Goal: Task Accomplishment & Management: Use online tool/utility

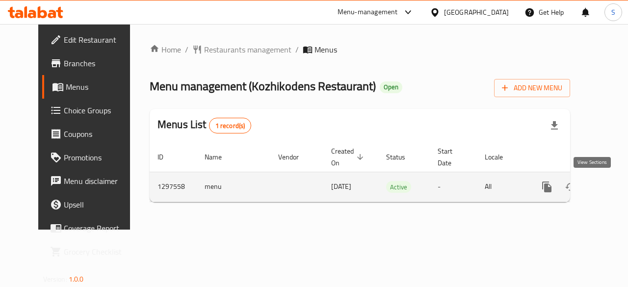
click at [611, 188] on icon "enhanced table" at bounding box center [617, 187] width 12 height 12
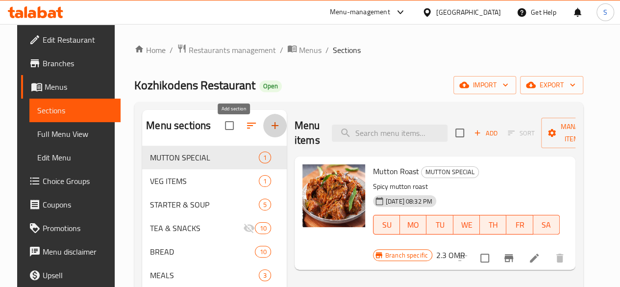
click at [269, 131] on icon "button" at bounding box center [275, 126] width 12 height 12
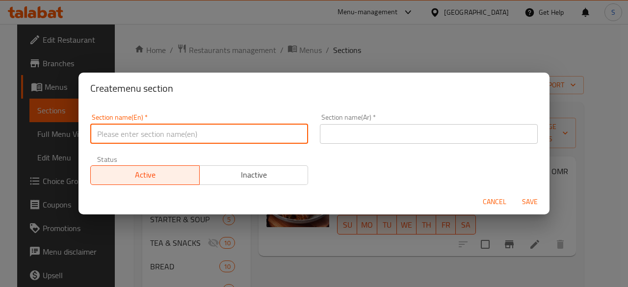
click at [263, 137] on input "text" at bounding box center [199, 134] width 218 height 20
type input "[DATE] Special"
drag, startPoint x: 181, startPoint y: 128, endPoint x: 0, endPoint y: 136, distance: 181.6
click at [0, 136] on div "Create menu section Section name(En)   * [DATE] Special Section name(En) * Sect…" at bounding box center [314, 143] width 628 height 287
paste input "أونام خاص"
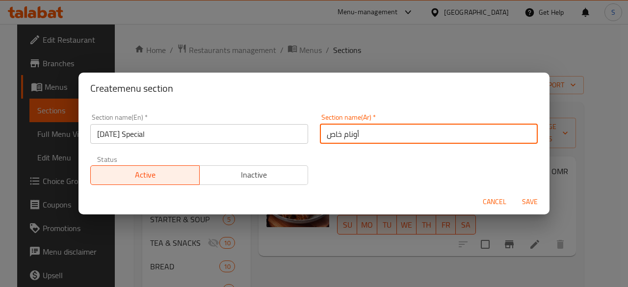
click at [409, 135] on input "أونام خاص" at bounding box center [429, 134] width 218 height 20
type input "أونام خاص"
click at [527, 204] on span "Save" at bounding box center [530, 202] width 24 height 12
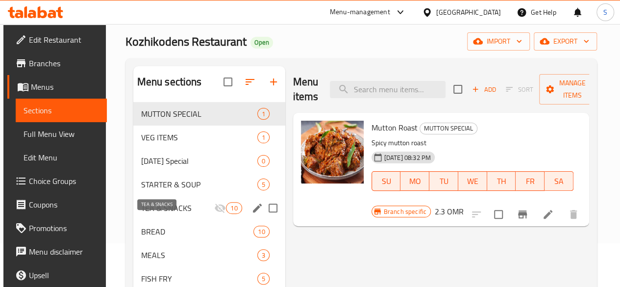
scroll to position [44, 0]
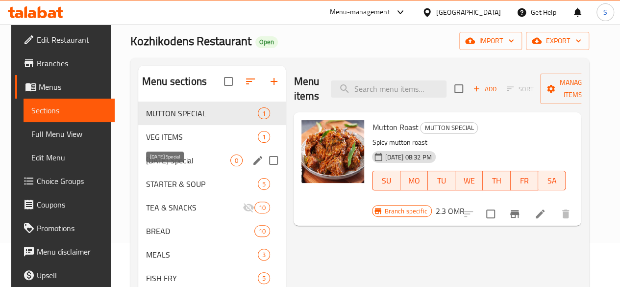
click at [159, 166] on span "[DATE] Special" at bounding box center [188, 160] width 84 height 12
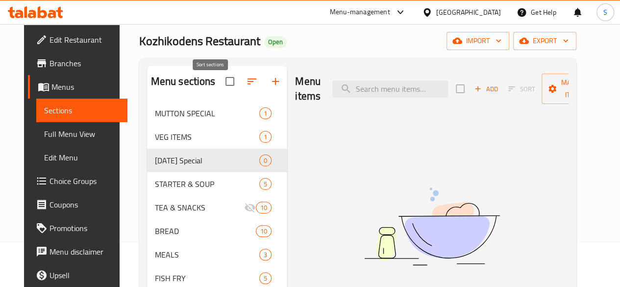
click at [246, 87] on icon "button" at bounding box center [252, 82] width 12 height 12
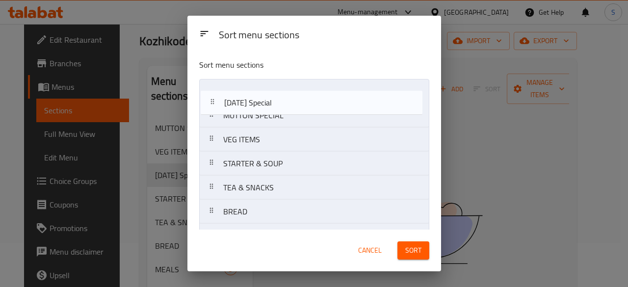
drag, startPoint x: 270, startPoint y: 145, endPoint x: 271, endPoint y: 92, distance: 52.5
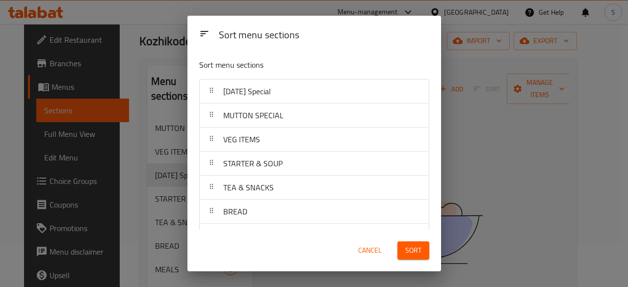
click at [414, 246] on span "Sort" at bounding box center [413, 250] width 16 height 12
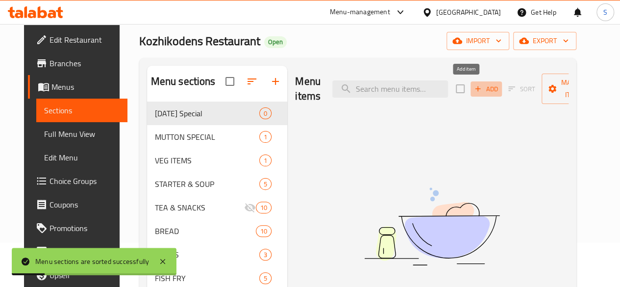
click at [473, 92] on span "Add" at bounding box center [486, 88] width 26 height 11
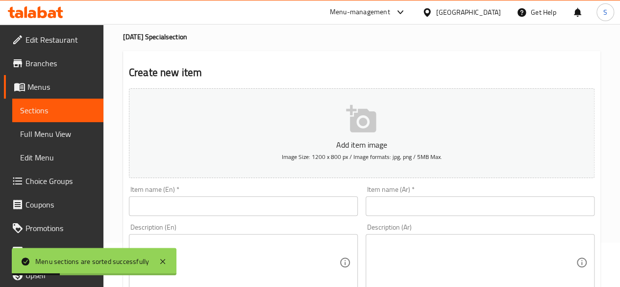
click at [204, 211] on input "text" at bounding box center [243, 206] width 229 height 20
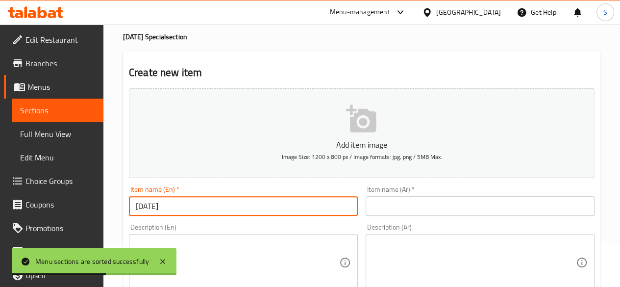
type input "[DATE][PERSON_NAME]"
drag, startPoint x: 199, startPoint y: 214, endPoint x: 95, endPoint y: 209, distance: 104.5
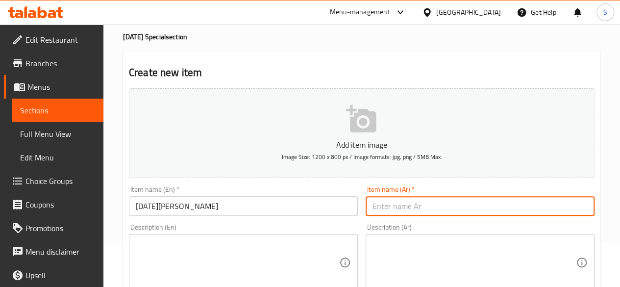
click at [393, 196] on input "text" at bounding box center [480, 206] width 229 height 20
paste input "أونام ساديا"
type input "أونام ساديا"
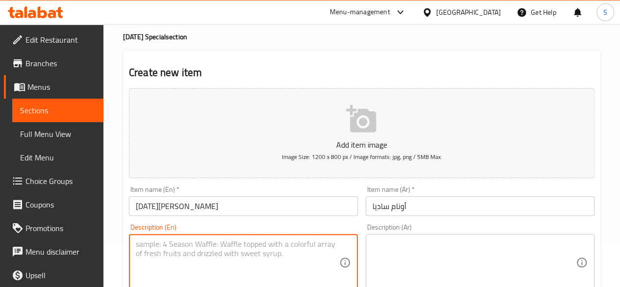
click at [236, 244] on textarea at bounding box center [237, 262] width 203 height 47
paste textarea "01. Banana leaf 02. ⁠Pappadam 03. ⁠Uppu 04. ⁠Sharkara upperi 05. ⁠ Varutha uppe…"
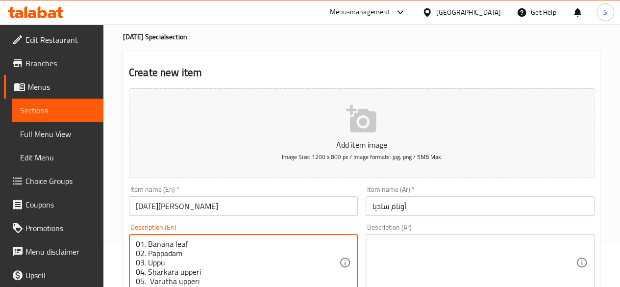
click at [147, 254] on textarea "01. Banana leaf 02. ⁠Pappadam 03. ⁠Uppu 04. ⁠Sharkara upperi 05. ⁠ Varutha uppe…" at bounding box center [237, 262] width 203 height 47
click at [147, 254] on textarea "01. Banana leaf,⁠Pappadam 03. ⁠Uppu 04. ⁠Sharkara upperi 05. ⁠ Varutha upperi 0…" at bounding box center [237, 262] width 203 height 47
click at [147, 254] on textarea "01. Banana leaf,⁠Pappadam,⁠Uppu 04. ⁠Sharkara upperi 05. ⁠ Varutha upperi 06. ⁠…" at bounding box center [237, 262] width 203 height 47
click at [148, 254] on textarea "01. Banana leaf,⁠Pappadam,⁠Uppu 04. ⁠Sharkara upperi 05. ⁠ Varutha upperi 06. ⁠…" at bounding box center [237, 262] width 203 height 47
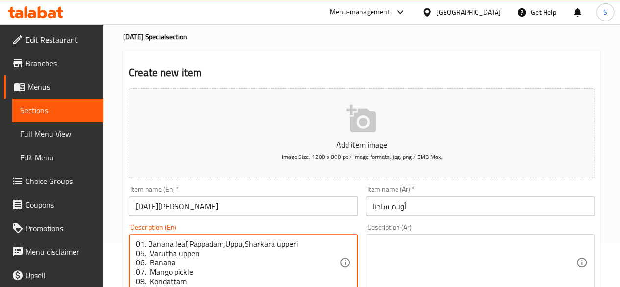
drag, startPoint x: 149, startPoint y: 254, endPoint x: 137, endPoint y: 254, distance: 11.3
click at [137, 254] on textarea "01. Banana leaf,⁠Pappadam,⁠Uppu,⁠Sharkara upperi 05. ⁠ Varutha upperi 06. ⁠ Ban…" at bounding box center [237, 262] width 203 height 47
drag, startPoint x: 149, startPoint y: 261, endPoint x: 140, endPoint y: 262, distance: 9.3
click at [140, 262] on textarea "01. Banana leaf,⁠Pappadam,⁠Uppu,⁠Sharkara upperi, Varutha upperi 06. ⁠ Banana 0…" at bounding box center [237, 262] width 203 height 47
drag, startPoint x: 150, startPoint y: 264, endPoint x: 144, endPoint y: 255, distance: 10.6
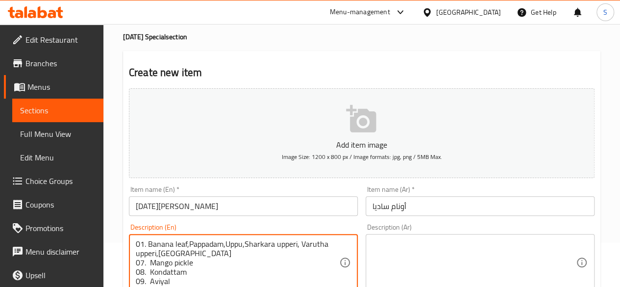
click at [144, 255] on textarea "01. Banana leaf,⁠Pappadam,⁠Uppu,⁠Sharkara upperi, Varutha upperi,[GEOGRAPHIC_DA…" at bounding box center [237, 262] width 203 height 47
click at [155, 258] on textarea "01. Banana leaf,⁠Pappadam,⁠Uppu,⁠Sharkara upperi, Varutha upperi,[GEOGRAPHIC_DA…" at bounding box center [237, 262] width 203 height 47
drag, startPoint x: 149, startPoint y: 259, endPoint x: 135, endPoint y: 257, distance: 13.4
click at [135, 257] on div "01. Banana leaf,⁠Pappadam,⁠Uppu,⁠Sharkara upperi, Varutha upperi,[GEOGRAPHIC_DA…" at bounding box center [243, 262] width 229 height 57
click at [137, 259] on textarea "01. Banana leaf,⁠Pappadam,⁠Uppu,⁠Sharkara upperi, Varutha upperi,Banana Mango p…" at bounding box center [237, 262] width 203 height 47
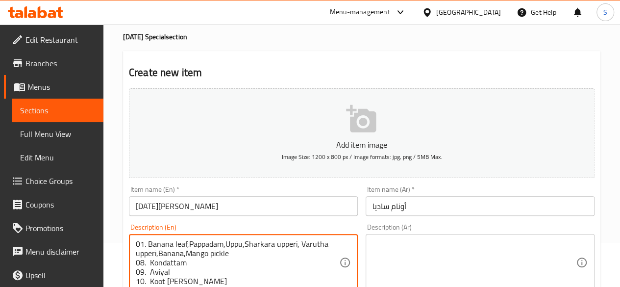
click at [149, 263] on textarea "01. Banana leaf,⁠Pappadam,⁠Uppu,⁠Sharkara upperi, Varutha upperi,Banana,Mango p…" at bounding box center [237, 262] width 203 height 47
click at [149, 262] on textarea "01. Banana leaf,⁠Pappadam,⁠Uppu,⁠Sharkara upperi, Varutha upperi,Banana,Mango p…" at bounding box center [237, 262] width 203 height 47
click at [149, 263] on textarea "01. Banana leaf,⁠Pappadam,⁠Uppu,⁠Sharkara upperi, Varutha upperi,Banana,Mango p…" at bounding box center [237, 262] width 203 height 47
click at [149, 262] on textarea "01. Banana leaf,⁠Pappadam,⁠Uppu,⁠Sharkara upperi, Varutha upperi,Banana,Mango p…" at bounding box center [237, 262] width 203 height 47
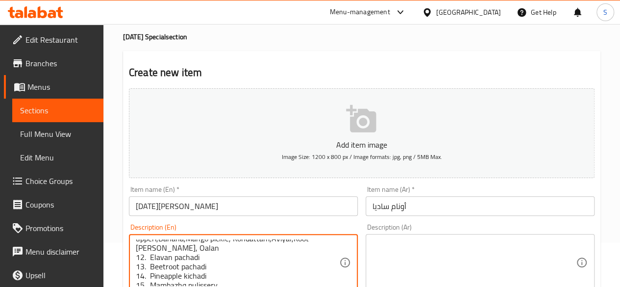
scroll to position [16, 0]
click at [148, 258] on textarea "01. Banana leaf,⁠Pappadam,⁠Uppu,⁠Sharkara upperi, Varutha upperi,Banana,Mango p…" at bounding box center [237, 262] width 203 height 47
click at [148, 256] on textarea "01. Banana leaf,⁠Pappadam,⁠Uppu,⁠Sharkara upperi, Varutha upperi,Banana,Mango p…" at bounding box center [237, 262] width 203 height 47
click at [148, 252] on textarea "01. Banana leaf,⁠Pappadam,⁠Uppu,⁠Sharkara upperi, Varutha upperi,Banana,Mango p…" at bounding box center [237, 262] width 203 height 47
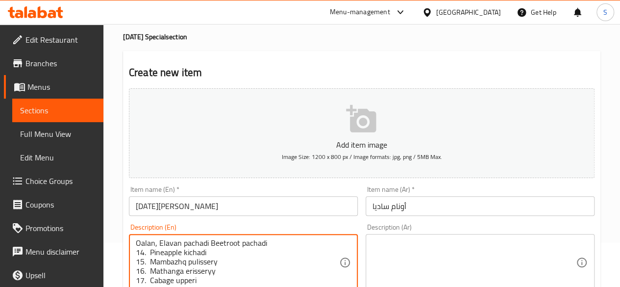
scroll to position [10, 0]
drag, startPoint x: 149, startPoint y: 260, endPoint x: 133, endPoint y: 259, distance: 15.7
click at [133, 259] on div "01. Banana leaf,⁠Pappadam,⁠Uppu,⁠Sharkara upperi, Varutha upperi,Banana,Mango p…" at bounding box center [243, 262] width 229 height 57
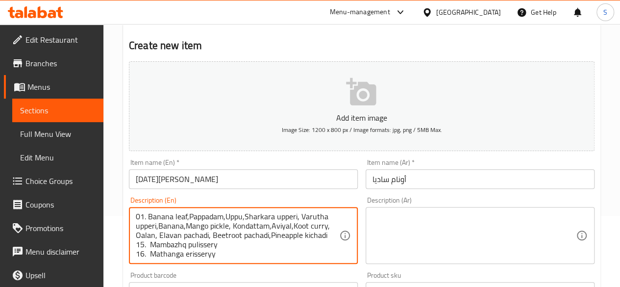
scroll to position [72, 0]
click at [151, 243] on textarea "01. Banana leaf,⁠Pappadam,⁠Uppu,⁠Sharkara upperi, Varutha upperi,Banana,Mango p…" at bounding box center [237, 235] width 203 height 47
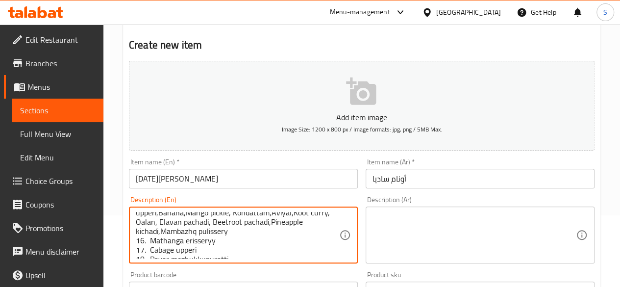
click at [150, 243] on textarea "01. Banana leaf,⁠Pappadam,⁠Uppu,⁠Sharkara upperi, Varutha upperi,Banana,Mango p…" at bounding box center [237, 235] width 203 height 47
click at [150, 239] on textarea "01. Banana leaf,⁠Pappadam,⁠Uppu,⁠Sharkara upperi, Varutha upperi,Banana,Mango p…" at bounding box center [237, 235] width 203 height 47
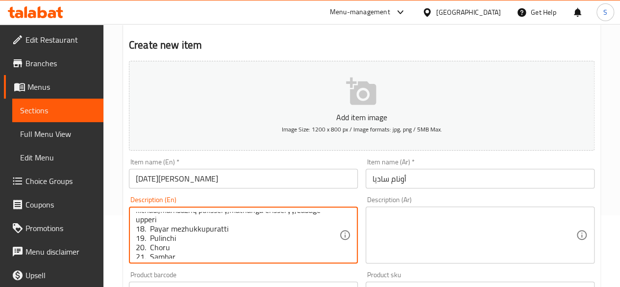
scroll to position [35, 0]
click at [150, 229] on textarea "01. Banana leaf,⁠Pappadam,⁠Uppu,⁠Sharkara upperi, Varutha upperi,Banana,Mango p…" at bounding box center [237, 235] width 203 height 47
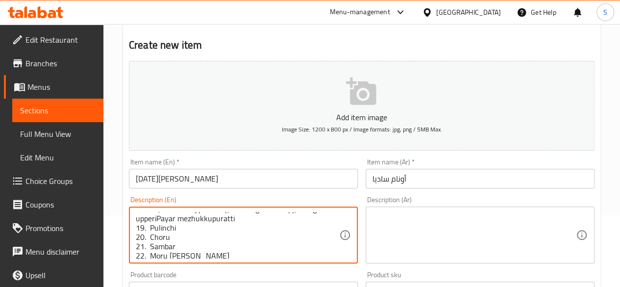
scroll to position [25, 0]
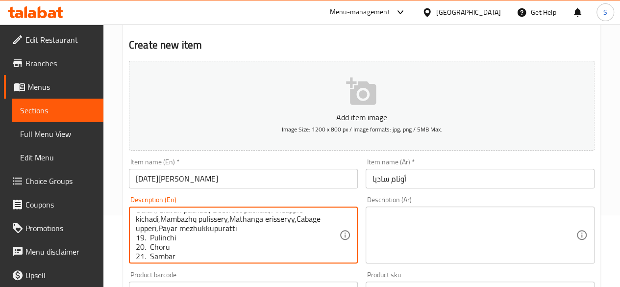
click at [149, 237] on textarea "01. Banana leaf,⁠Pappadam,⁠Uppu,⁠Sharkara upperi, Varutha upperi,Banana,Mango p…" at bounding box center [237, 235] width 203 height 47
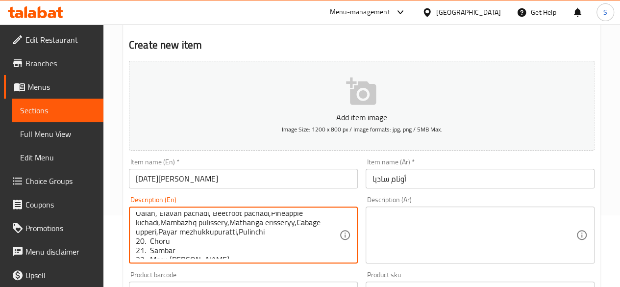
click at [149, 237] on textarea "01. Banana leaf,⁠Pappadam,⁠Uppu,⁠Sharkara upperi, Varutha upperi,Banana,Mango p…" at bounding box center [237, 235] width 203 height 47
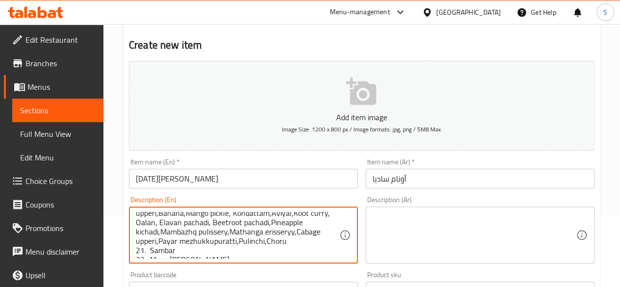
click at [150, 252] on textarea "01. Banana leaf,⁠Pappadam,⁠Uppu,⁠Sharkara upperi, Varutha upperi,Banana,Mango p…" at bounding box center [237, 235] width 203 height 47
click at [151, 248] on textarea "01. Banana leaf,⁠Pappadam,⁠Uppu,⁠Sharkara upperi, Varutha upperi,Banana,Mango p…" at bounding box center [237, 235] width 203 height 47
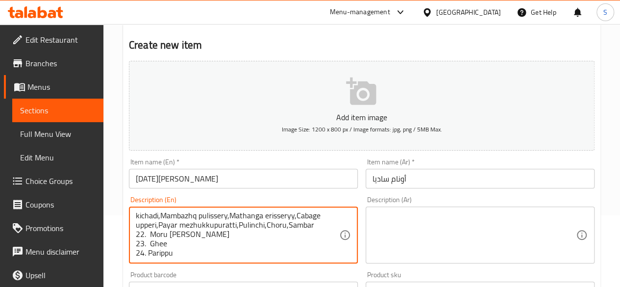
scroll to position [31, 0]
click at [148, 230] on textarea "01. Banana leaf,⁠Pappadam,⁠Uppu,⁠Sharkara upperi, Varutha upperi,Banana,Mango p…" at bounding box center [237, 235] width 203 height 47
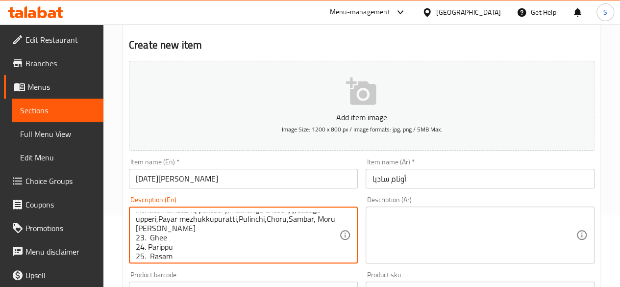
click at [148, 236] on textarea "01. Banana leaf,⁠Pappadam,⁠Uppu,⁠Sharkara upperi, Varutha upperi,Banana,Mango p…" at bounding box center [237, 235] width 203 height 47
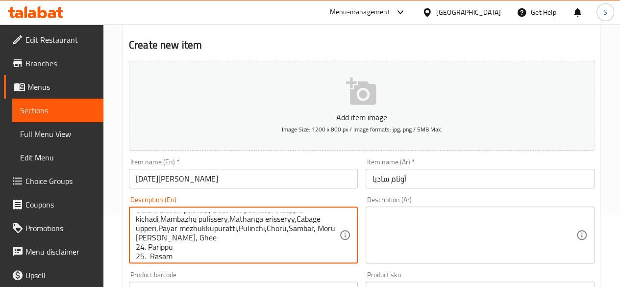
scroll to position [33, 0]
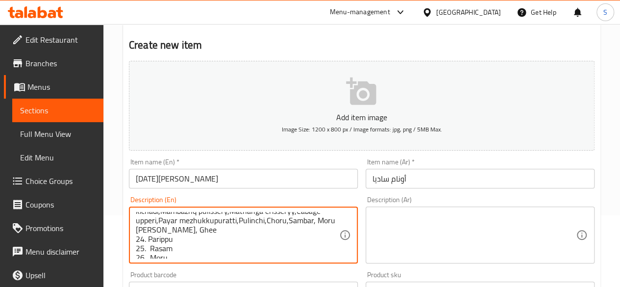
click at [148, 236] on textarea "01. Banana leaf,⁠Pappadam,⁠Uppu,⁠Sharkara upperi, Varutha upperi,Banana,Mango p…" at bounding box center [237, 235] width 203 height 47
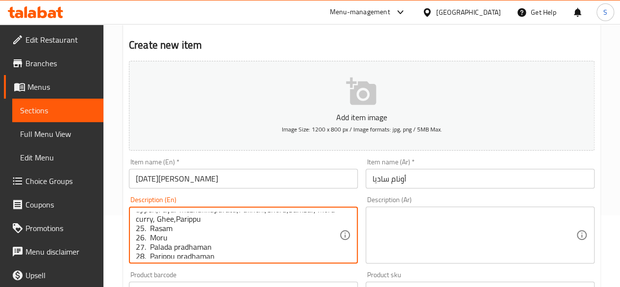
scroll to position [44, 0]
drag, startPoint x: 149, startPoint y: 229, endPoint x: 137, endPoint y: 229, distance: 11.8
click at [137, 229] on textarea "01. Banana leaf,⁠Pappadam,⁠Uppu,⁠Sharkara upperi, Varutha upperi,Banana,Mango p…" at bounding box center [237, 235] width 203 height 47
click at [145, 229] on textarea "01. Banana leaf,⁠Pappadam,⁠Uppu,⁠Sharkara upperi, Varutha upperi,Banana,Mango p…" at bounding box center [237, 235] width 203 height 47
click at [150, 228] on textarea "01. Banana leaf,⁠Pappadam,⁠Uppu,⁠Sharkara upperi, Varutha upperi,Banana,Mango p…" at bounding box center [237, 235] width 203 height 47
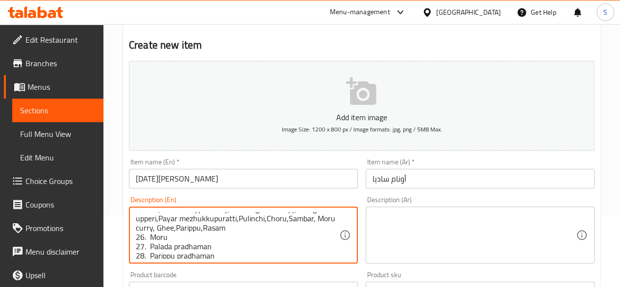
scroll to position [39, 0]
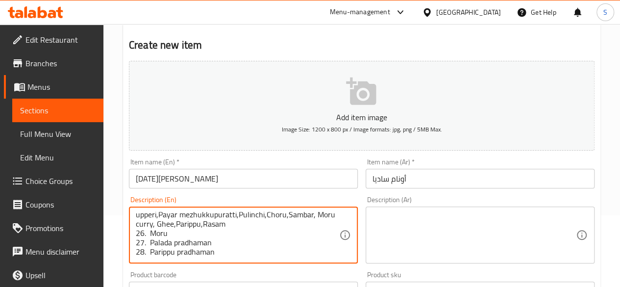
click at [149, 231] on textarea "01. Banana leaf,⁠Pappadam,⁠Uppu,⁠Sharkara upperi, Varutha upperi,Banana,Mango p…" at bounding box center [237, 235] width 203 height 47
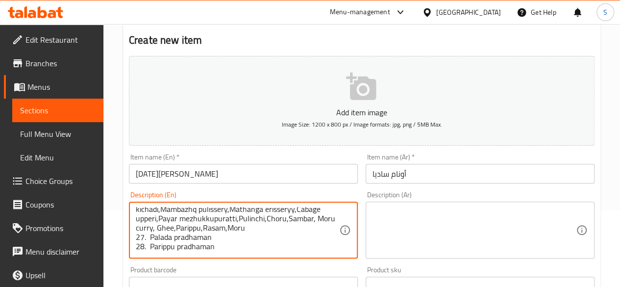
click at [151, 237] on textarea "01. Banana leaf,⁠Pappadam,⁠Uppu,⁠Sharkara upperi, Varutha upperi,Banana,Mango p…" at bounding box center [237, 230] width 203 height 47
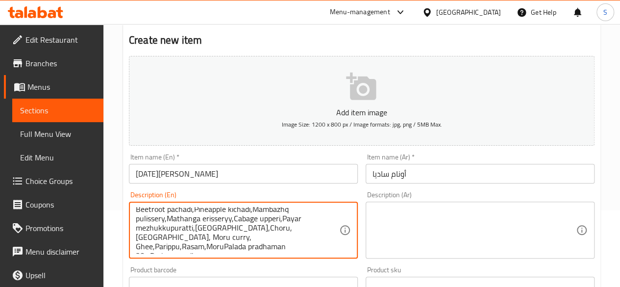
scroll to position [21, 0]
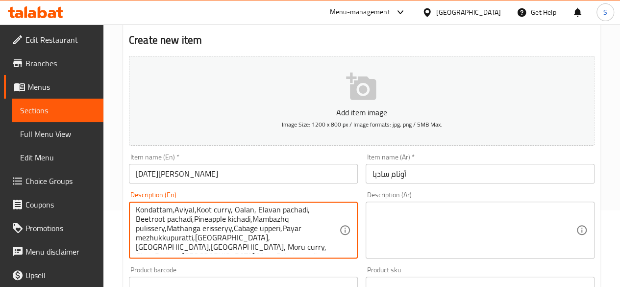
click at [149, 247] on textarea "01. Banana leaf,⁠Pappadam,⁠Uppu,⁠Sharkara upperi, Varutha upperi,[GEOGRAPHIC_DA…" at bounding box center [237, 230] width 203 height 47
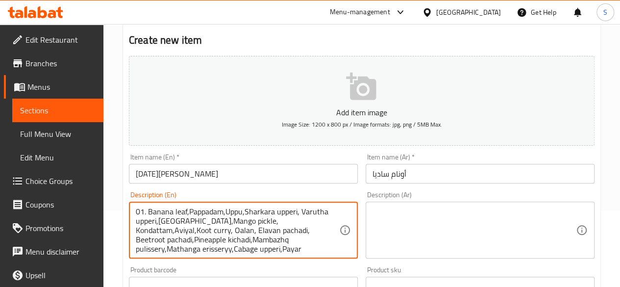
drag, startPoint x: 250, startPoint y: 251, endPoint x: 117, endPoint y: 200, distance: 142.5
click at [117, 200] on div "Home / Restaurants management / Menus / Sections / item / create [DATE] Special…" at bounding box center [361, 282] width 517 height 669
click at [147, 208] on textarea "01. Banana leaf,⁠Pappadam,⁠Uppu,⁠Sharkara upperi, Varutha upperi,[GEOGRAPHIC_DA…" at bounding box center [237, 230] width 203 height 47
click at [147, 209] on textarea "01. Banana leaf,⁠Pappadam,⁠Uppu,⁠Sharkara upperi, Varutha upperi,[GEOGRAPHIC_DA…" at bounding box center [237, 230] width 203 height 47
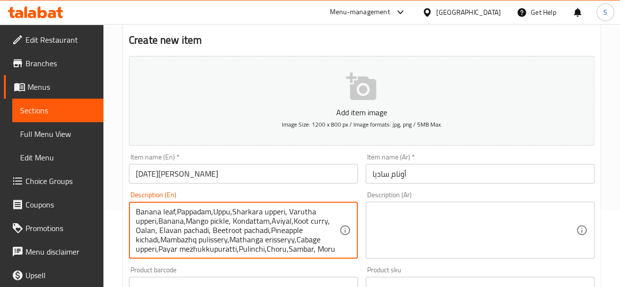
scroll to position [21, 0]
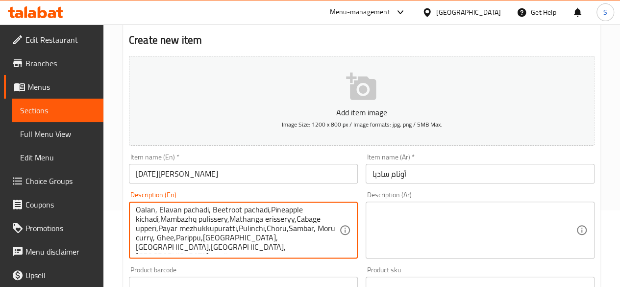
type textarea "Banana leaf,⁠Pappadam,⁠Uppu,⁠Sharkara upperi, Varutha upperi,Banana,Mango pickl…"
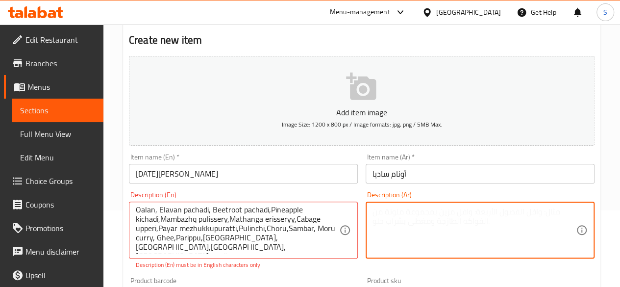
click at [418, 226] on textarea at bounding box center [474, 230] width 203 height 47
paste textarea "أوراق الموز، ⁠ بابادام، ⁠ أوبو، ⁠ [PERSON_NAME]، [PERSON_NAME]، [PERSON_NAME]، …"
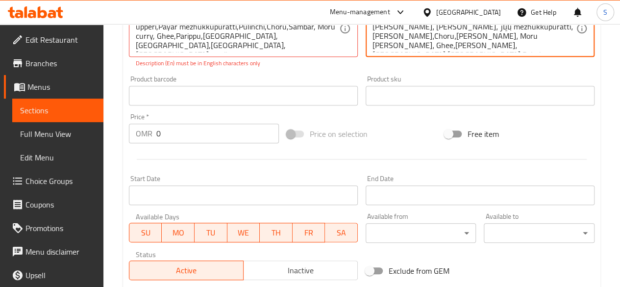
scroll to position [298, 0]
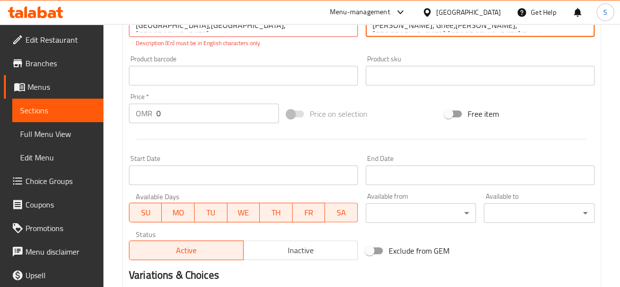
type textarea "أوراق الموز، ⁠ بابادام، ⁠ أوبو، ⁠ [PERSON_NAME]، [PERSON_NAME]، [PERSON_NAME]، …"
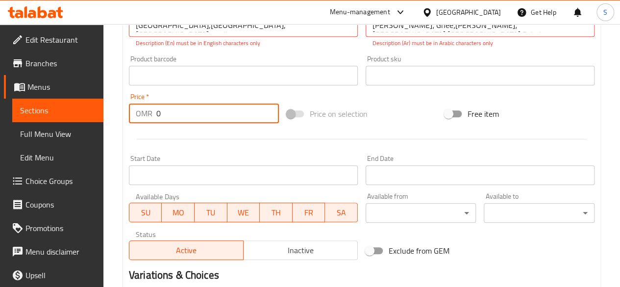
drag, startPoint x: 203, startPoint y: 114, endPoint x: 107, endPoint y: 117, distance: 95.7
click at [107, 117] on div "Home / Restaurants management / Menus / Sections / item / create [DATE] Special…" at bounding box center [361, 66] width 517 height 680
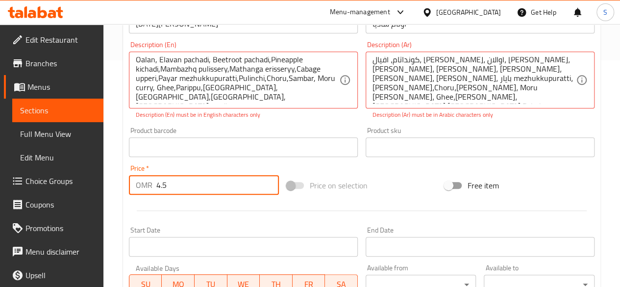
scroll to position [0, 0]
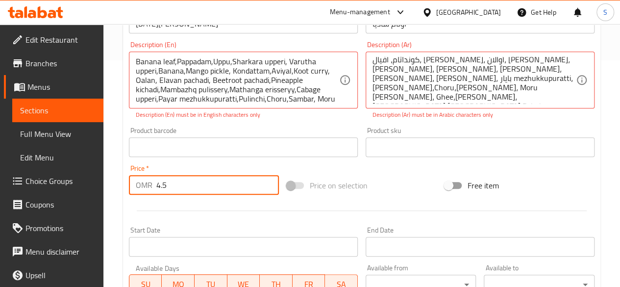
type input "4.5"
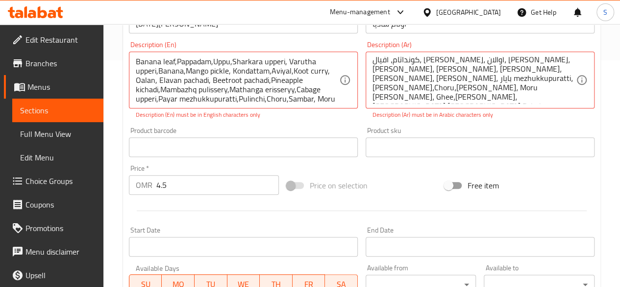
drag, startPoint x: 370, startPoint y: 80, endPoint x: 435, endPoint y: 98, distance: 68.0
click at [435, 98] on div "أوراق الموز، ⁠ بابادام، ⁠ أوبو، ⁠ [PERSON_NAME]، [PERSON_NAME]، [PERSON_NAME]، …" at bounding box center [480, 79] width 229 height 57
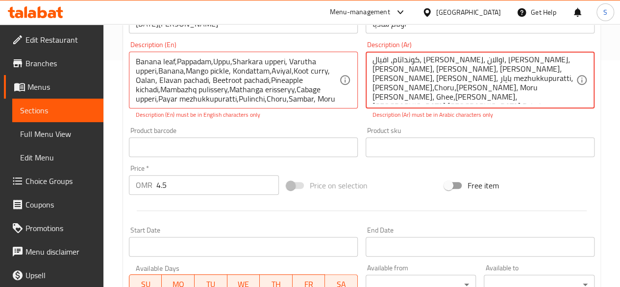
drag, startPoint x: 428, startPoint y: 100, endPoint x: 361, endPoint y: 80, distance: 69.0
click at [362, 80] on div "Description (Ar) أوراق الموز، ⁠ بابادام، ⁠ أوبو، [PERSON_NAME]، [PERSON_NAME]، …" at bounding box center [480, 80] width 237 height 86
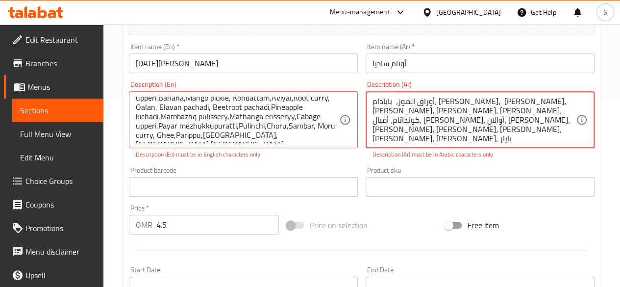
scroll to position [21, 0]
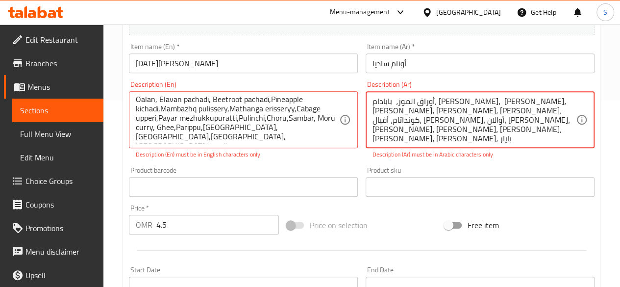
type textarea "أوراق الموز، ⁠ بابادام، [PERSON_NAME]، ⁠ [PERSON_NAME]، [PERSON_NAME]، [PERSON_…"
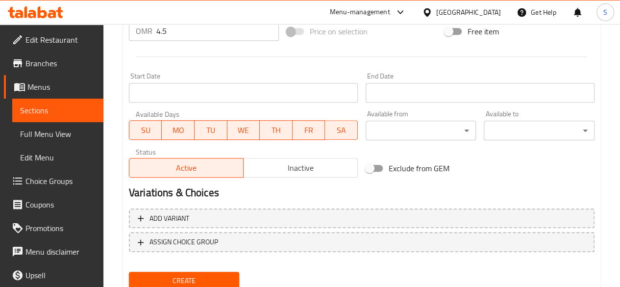
scroll to position [416, 0]
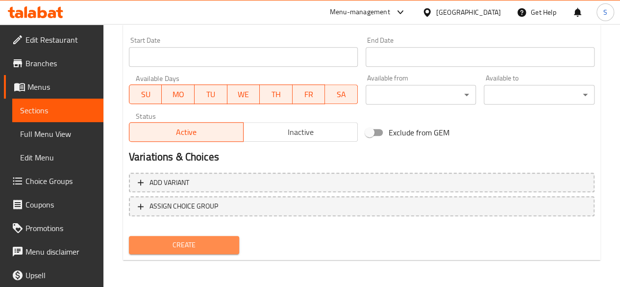
click at [197, 253] on button "Create" at bounding box center [184, 245] width 111 height 18
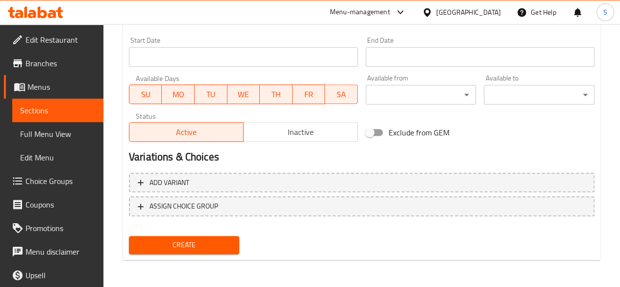
scroll to position [178, 0]
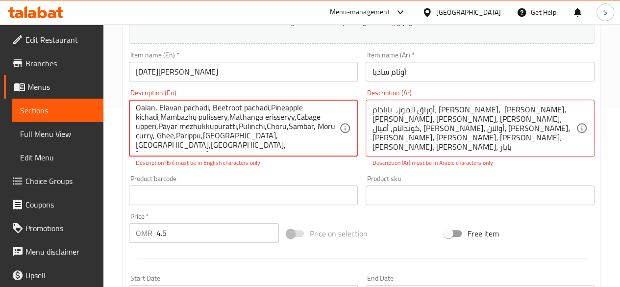
drag, startPoint x: 189, startPoint y: 148, endPoint x: 152, endPoint y: 144, distance: 38.0
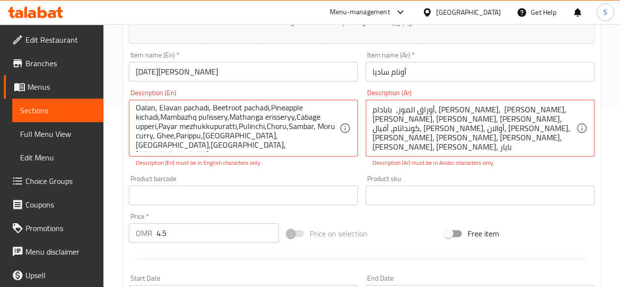
click at [308, 154] on div "Banana leaf,⁠Pappadam,⁠Uppu,⁠Sharkara upperi, Varutha upperi,Banana,Mango pickl…" at bounding box center [243, 128] width 229 height 57
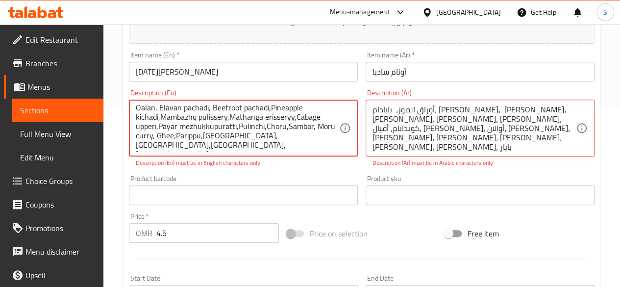
scroll to position [0, 0]
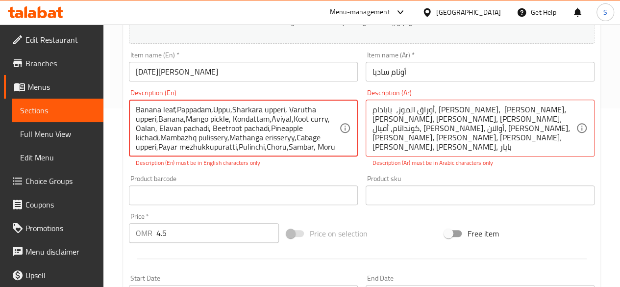
drag, startPoint x: 265, startPoint y: 150, endPoint x: 105, endPoint y: 82, distance: 174.2
click at [105, 82] on div "Home / Restaurants management / Menus / Sections / item / create [DATE] Special…" at bounding box center [361, 186] width 517 height 680
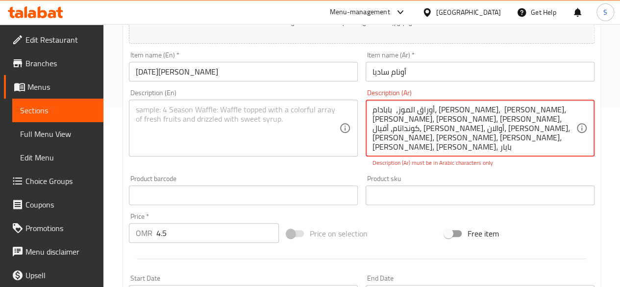
drag, startPoint x: 477, startPoint y: 133, endPoint x: 356, endPoint y: 127, distance: 120.8
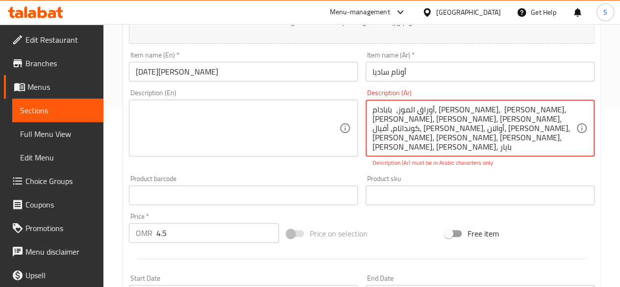
drag, startPoint x: 480, startPoint y: 144, endPoint x: 363, endPoint y: 85, distance: 130.5
click at [363, 85] on div "Description (Ar) أوراق الموز، ⁠ بابادام، ⁠ أوبو، [PERSON_NAME]، [PERSON_NAME]، …" at bounding box center [480, 128] width 237 height 86
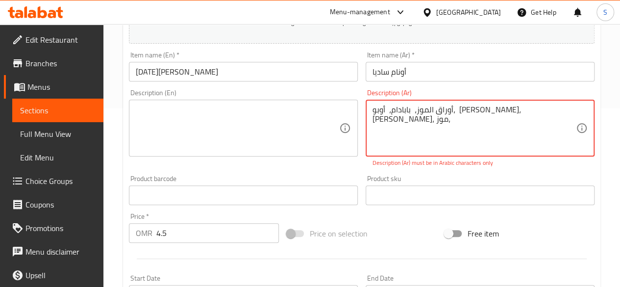
type textarea "أوراق الموز، ⁠ بابادام، ⁠ أوبو، ⁠ [PERSON_NAME]، [PERSON_NAME]، موز"
drag, startPoint x: 564, startPoint y: 113, endPoint x: 356, endPoint y: 112, distance: 207.4
click at [356, 112] on div "Add item image Image Size: 1200 x 800 px / Image formats: jpg, png / 5MB Max. I…" at bounding box center [362, 166] width 474 height 433
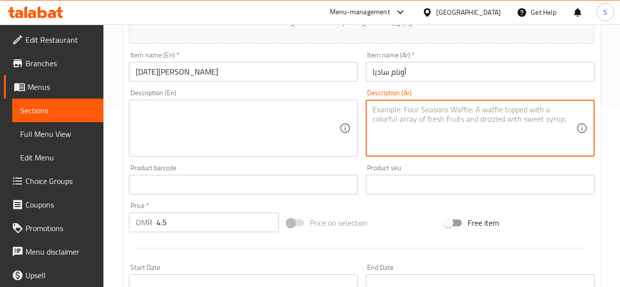
scroll to position [406, 0]
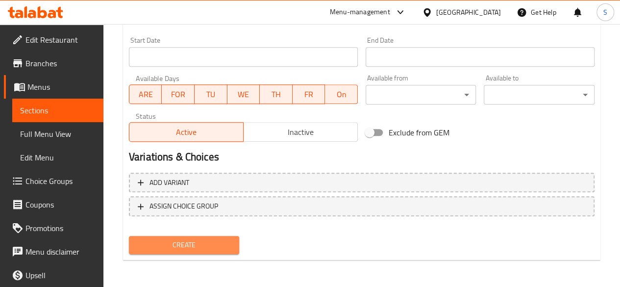
click at [215, 239] on span "Create" at bounding box center [184, 245] width 95 height 12
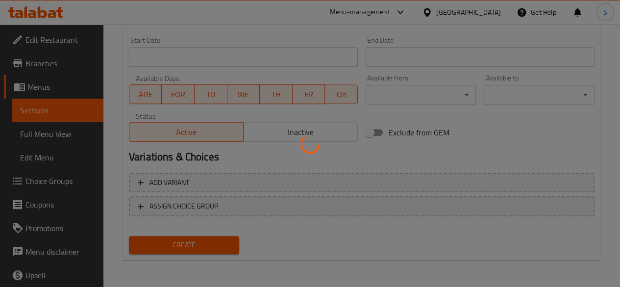
type input "0"
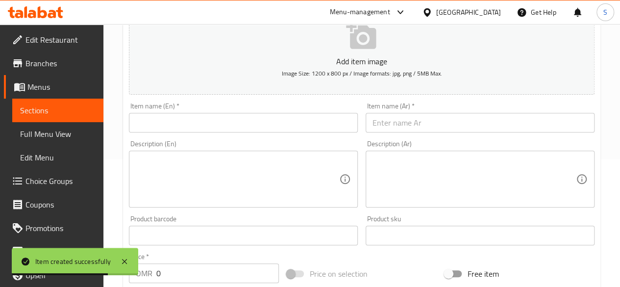
scroll to position [0, 0]
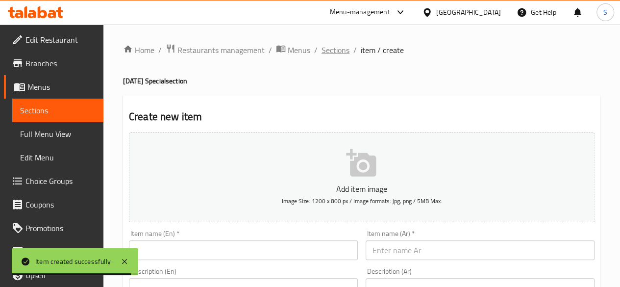
click at [332, 50] on font "Sections" at bounding box center [336, 50] width 28 height 15
